Goal: Task Accomplishment & Management: Use online tool/utility

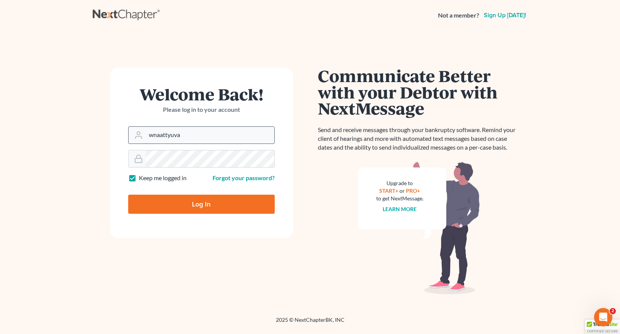
drag, startPoint x: 190, startPoint y: 137, endPoint x: 137, endPoint y: 135, distance: 53.1
click at [137, 135] on div "wnaattyuva" at bounding box center [201, 135] width 147 height 18
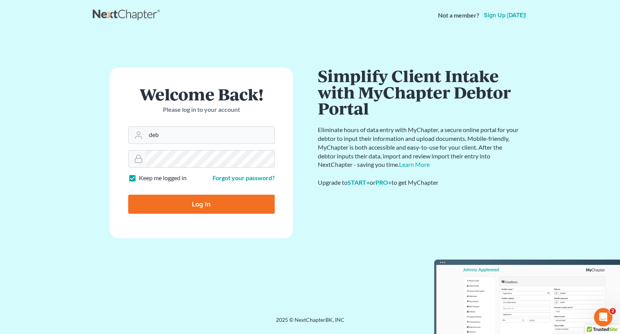
type input "[EMAIL_ADDRESS][DOMAIN_NAME]"
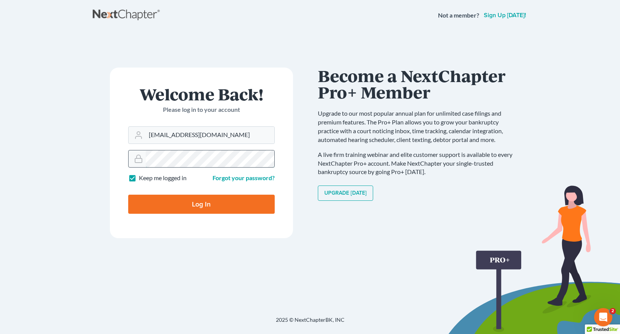
click at [137, 161] on div at bounding box center [201, 159] width 147 height 18
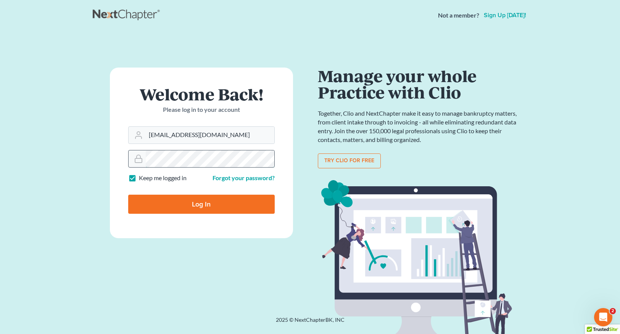
click at [128, 195] on input "Log In" at bounding box center [201, 204] width 147 height 19
type input "Thinking..."
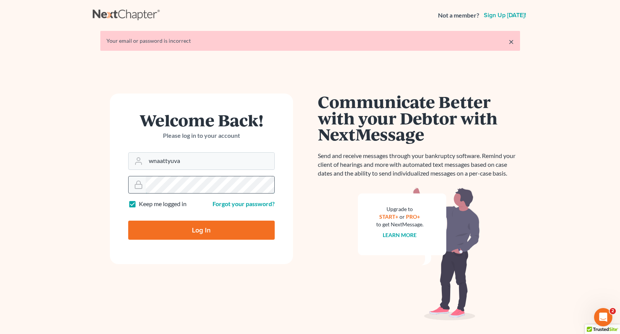
click at [134, 183] on div at bounding box center [201, 185] width 147 height 18
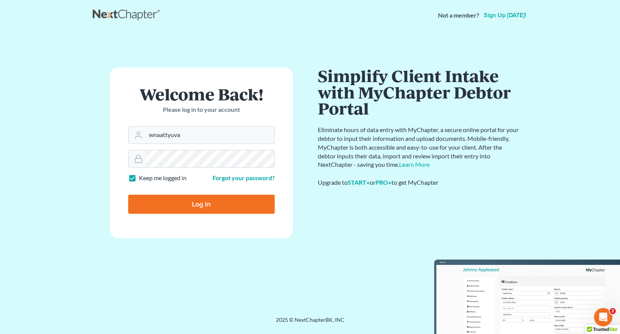
drag, startPoint x: 191, startPoint y: 135, endPoint x: 108, endPoint y: 132, distance: 83.3
click at [108, 132] on div "Welcome Back! Please log in to your account Email Address wnaattyuva Password K…" at bounding box center [202, 174] width 218 height 212
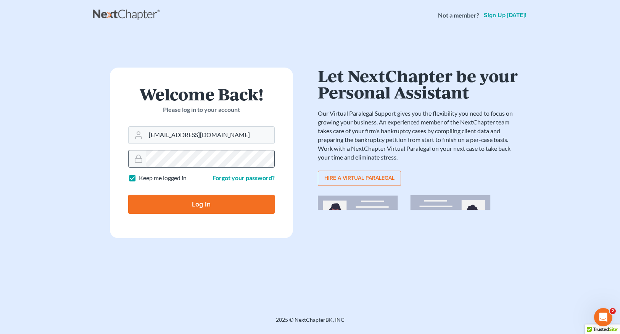
click at [135, 154] on div at bounding box center [201, 159] width 147 height 18
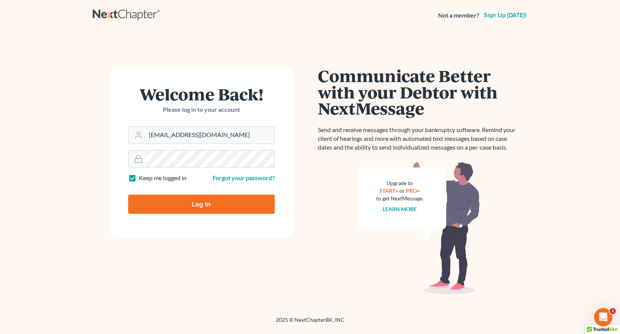
type input "wnaattyuva"
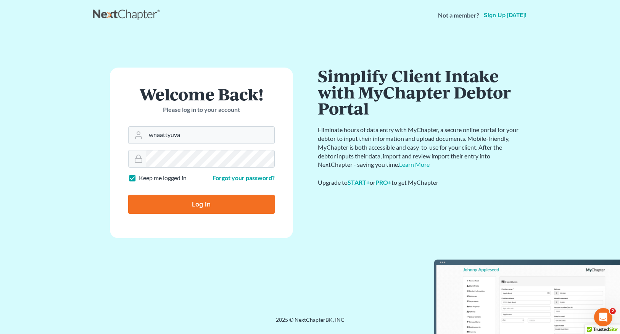
click at [216, 204] on input "Log In" at bounding box center [201, 204] width 147 height 19
type input "Thinking..."
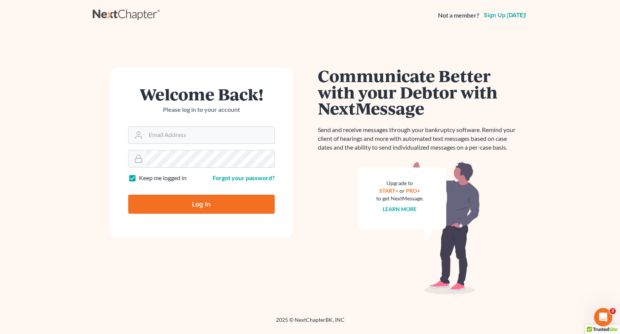
type input "wnaattyuva"
click at [195, 204] on input "Log In" at bounding box center [201, 204] width 147 height 19
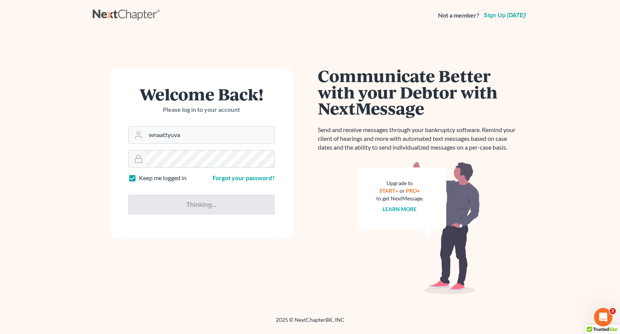
type input "Thinking..."
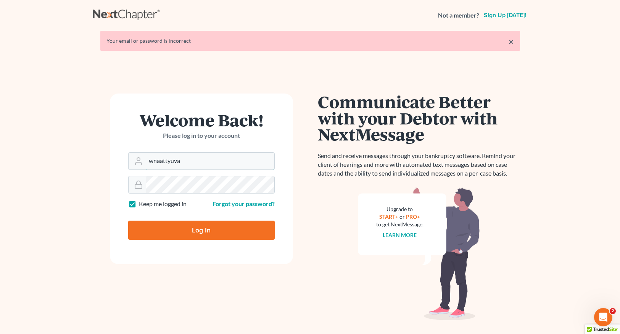
drag, startPoint x: 182, startPoint y: 160, endPoint x: 114, endPoint y: 157, distance: 68.5
click at [114, 157] on form "Welcome Back! Please log in to your account Email Address wnaattyuva Password K…" at bounding box center [201, 179] width 183 height 171
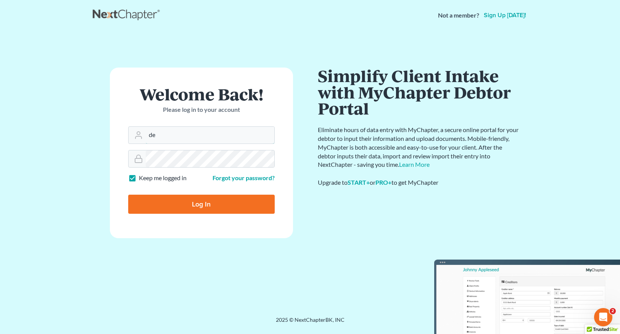
type input "[EMAIL_ADDRESS][DOMAIN_NAME]"
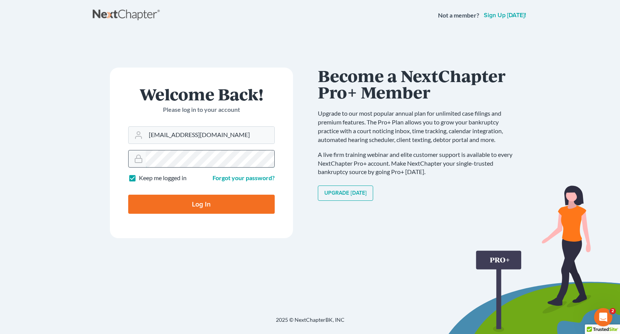
click at [135, 160] on div at bounding box center [201, 159] width 147 height 18
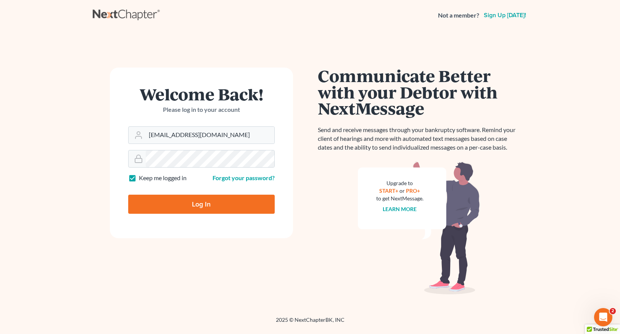
click at [146, 200] on input "Log In" at bounding box center [201, 204] width 147 height 19
type input "Thinking..."
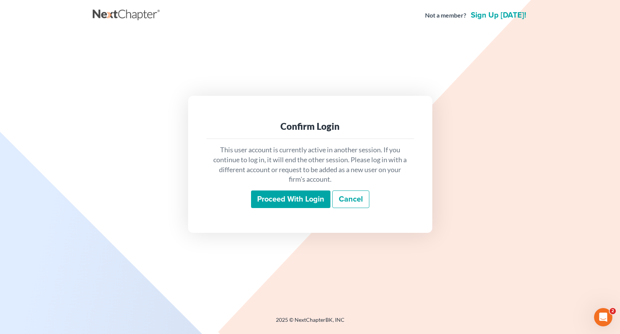
click at [306, 199] on input "Proceed with login" at bounding box center [290, 200] width 79 height 18
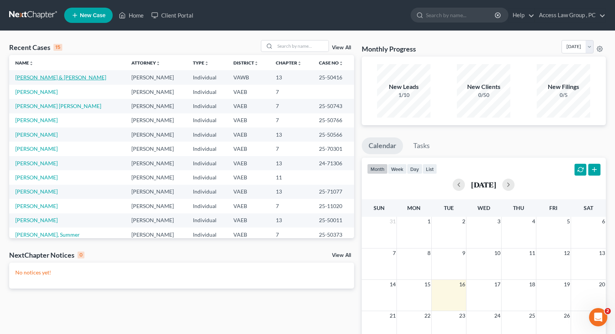
click at [74, 79] on link "[PERSON_NAME] & [PERSON_NAME]" at bounding box center [60, 77] width 91 height 6
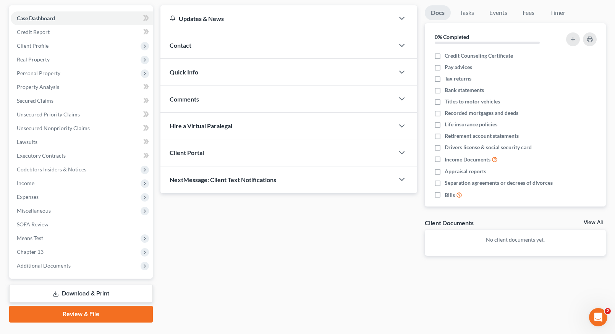
scroll to position [86, 0]
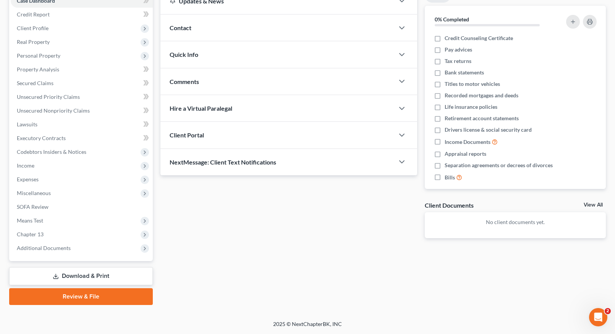
click at [75, 275] on link "Download & Print" at bounding box center [81, 276] width 144 height 18
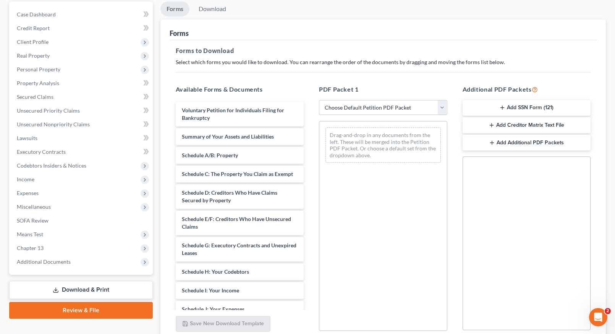
scroll to position [76, 0]
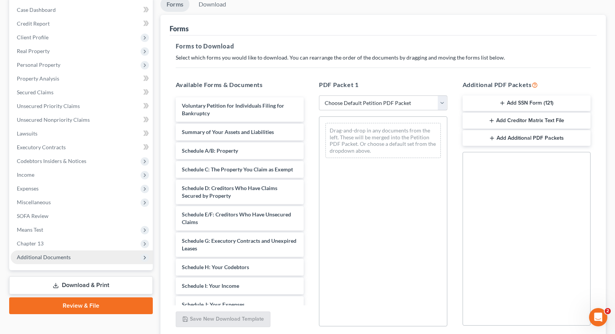
click at [57, 260] on span "Additional Documents" at bounding box center [44, 257] width 54 height 6
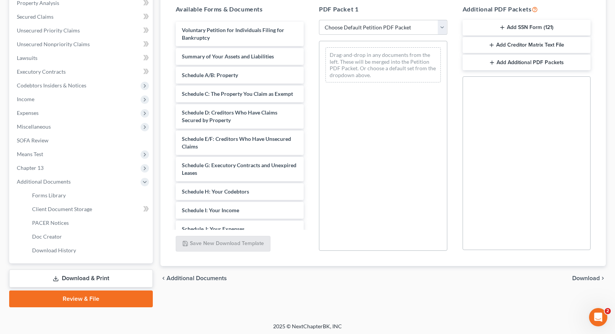
scroll to position [154, 0]
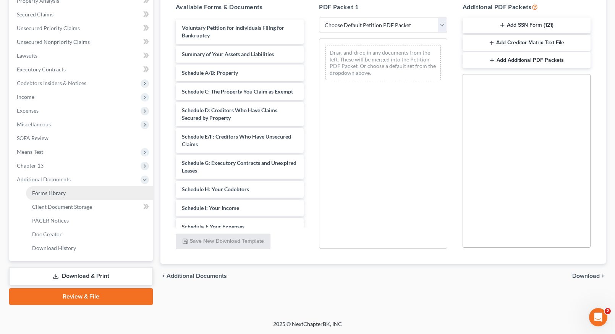
click at [64, 194] on span "Forms Library" at bounding box center [49, 193] width 34 height 6
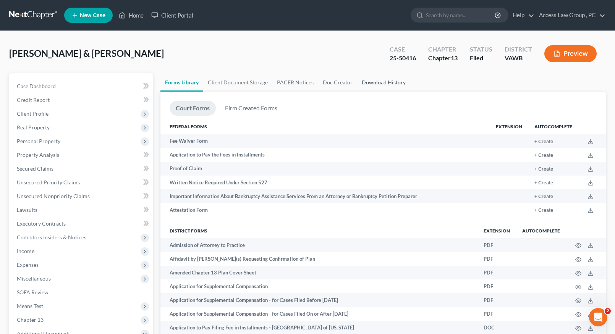
click at [378, 83] on link "Download History" at bounding box center [383, 82] width 53 height 18
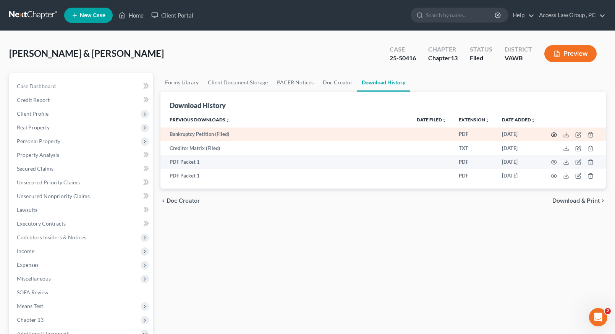
click at [556, 134] on icon "button" at bounding box center [554, 135] width 6 height 6
